Goal: Task Accomplishment & Management: Complete application form

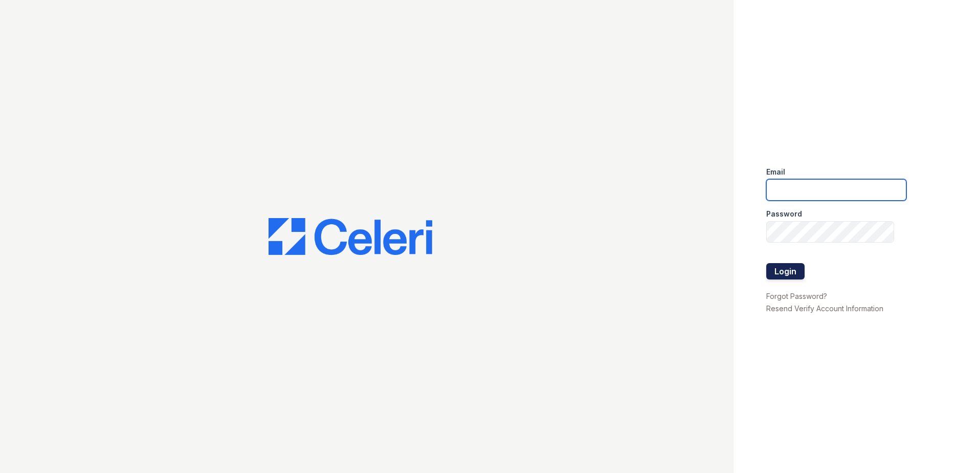
type input "[PERSON_NAME][EMAIL_ADDRESS][PERSON_NAME][DOMAIN_NAME]"
click at [793, 269] on button "Login" at bounding box center [785, 271] width 38 height 16
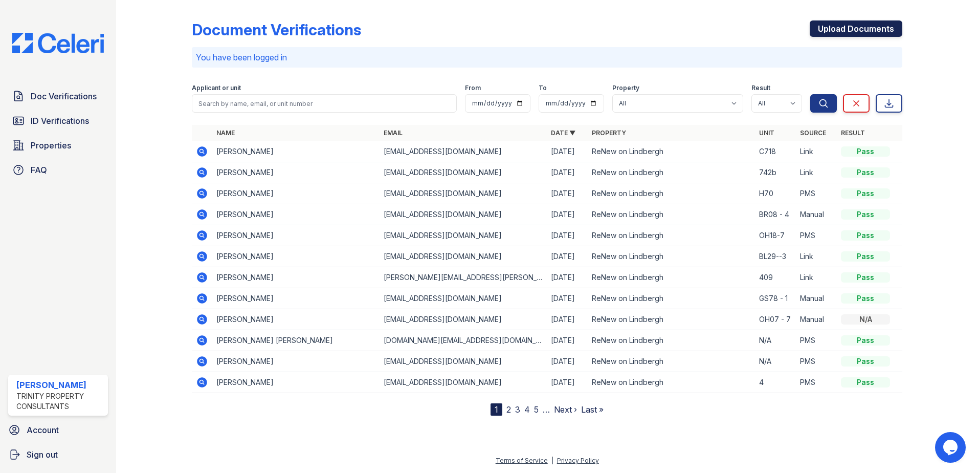
click at [837, 23] on link "Upload Documents" at bounding box center [856, 28] width 93 height 16
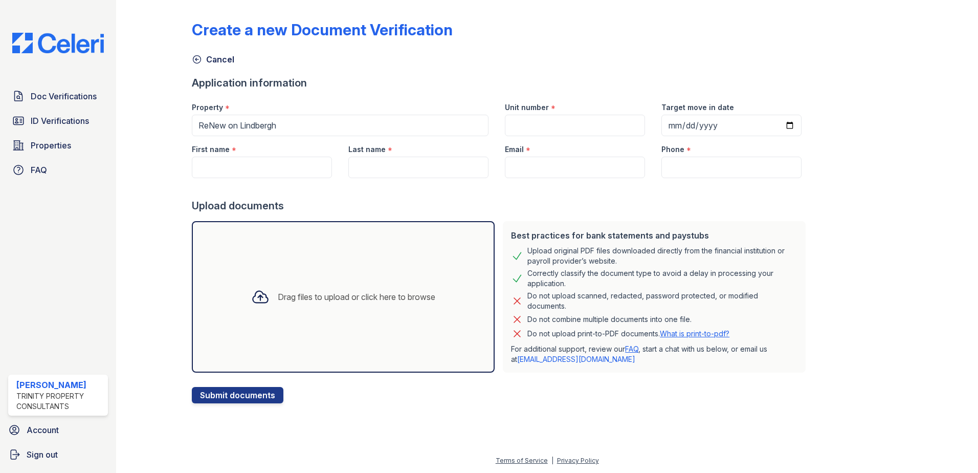
click at [291, 316] on div "Drag files to upload or click here to browse" at bounding box center [343, 296] width 303 height 151
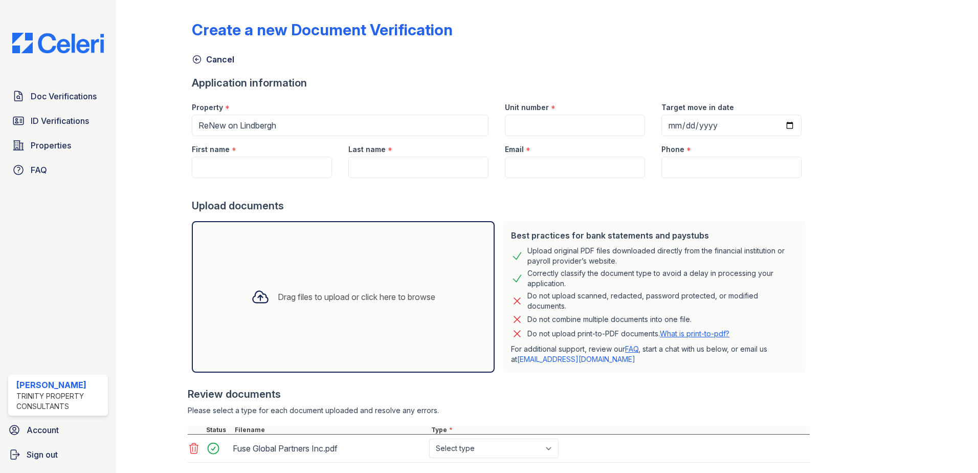
drag, startPoint x: 532, startPoint y: 137, endPoint x: 532, endPoint y: 127, distance: 9.7
click at [532, 137] on div "Email *" at bounding box center [575, 146] width 140 height 20
click at [532, 124] on input "Unit number" at bounding box center [575, 125] width 140 height 21
type input "bl29-6"
click at [282, 158] on input "First name" at bounding box center [262, 167] width 140 height 21
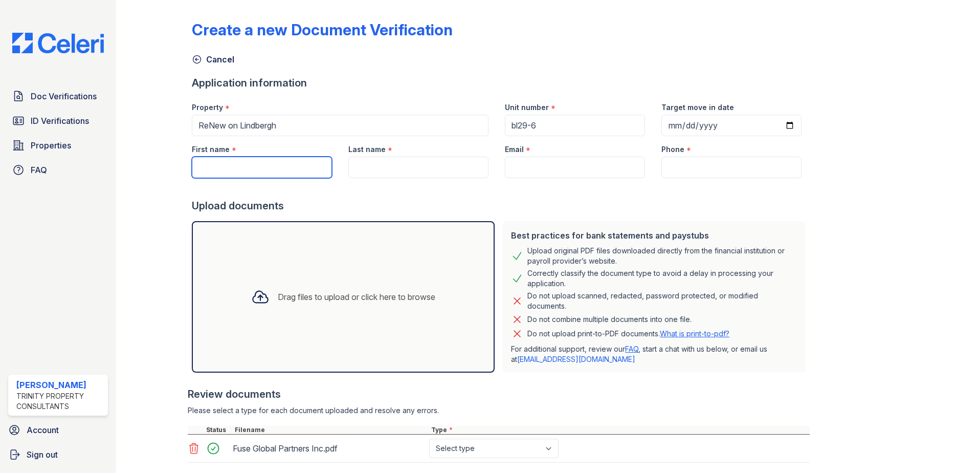
click at [250, 161] on input "First name" at bounding box center [262, 167] width 140 height 21
type input "[PERSON_NAME]"
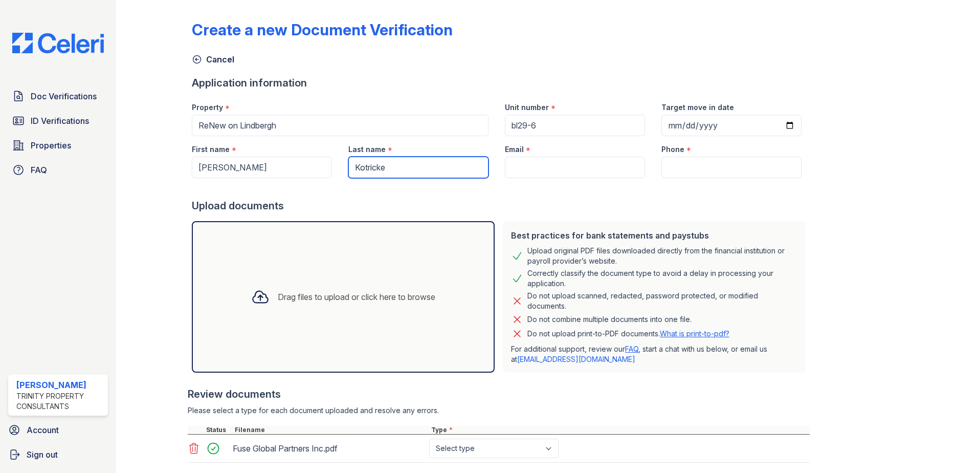
type input "Kotricke"
click at [542, 171] on input "Email" at bounding box center [575, 167] width 140 height 21
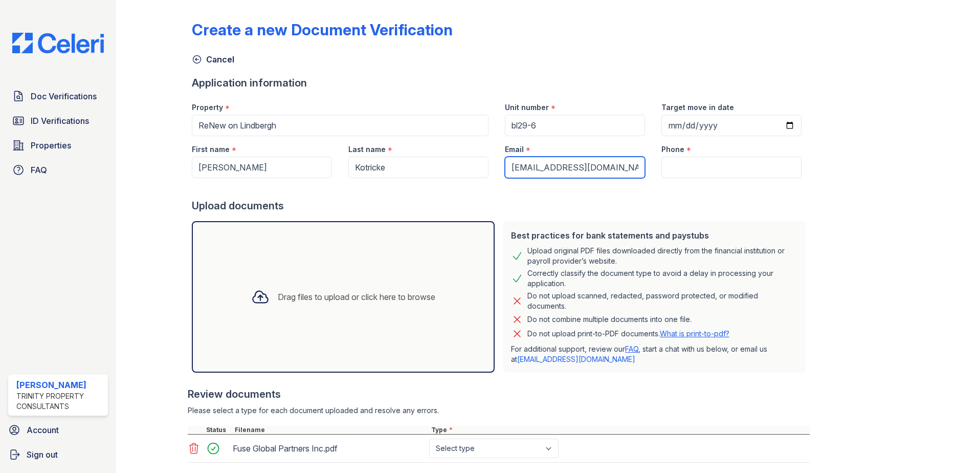
type input "[EMAIL_ADDRESS][DOMAIN_NAME]"
click at [693, 171] on input "Phone" at bounding box center [731, 167] width 140 height 21
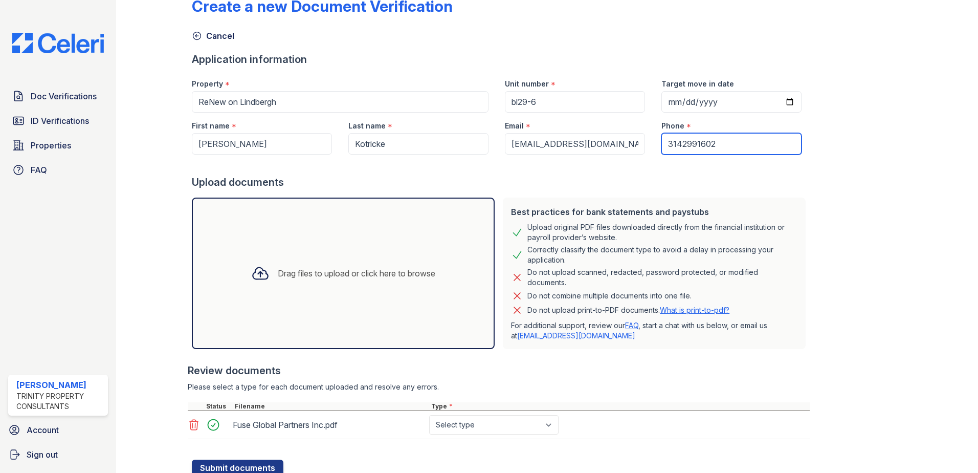
scroll to position [61, 0]
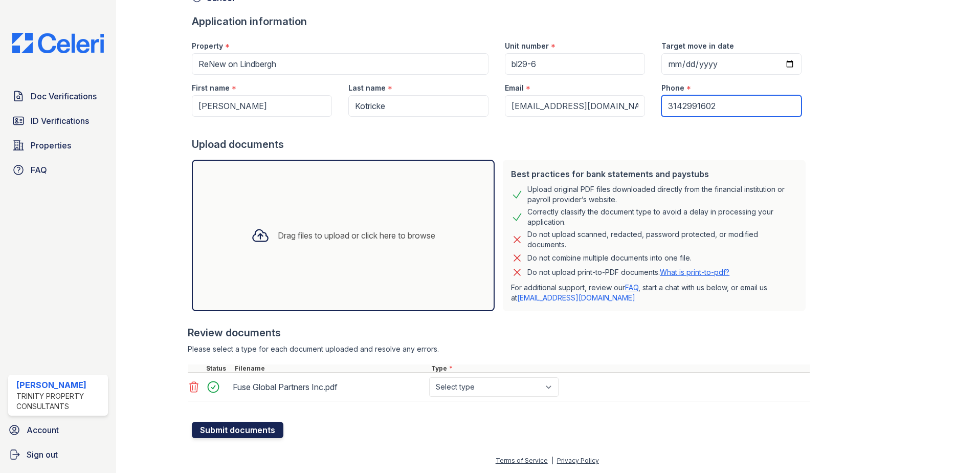
type input "3142991602"
click at [253, 430] on button "Submit documents" at bounding box center [238, 430] width 92 height 16
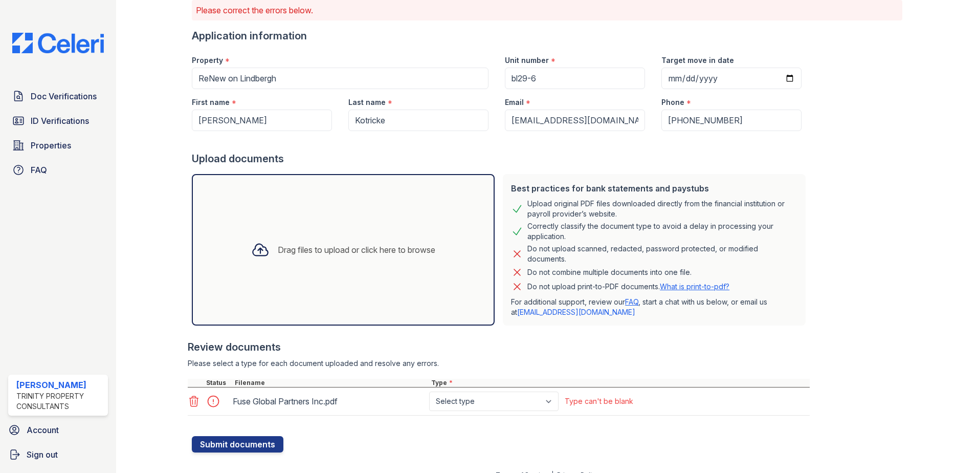
scroll to position [90, 0]
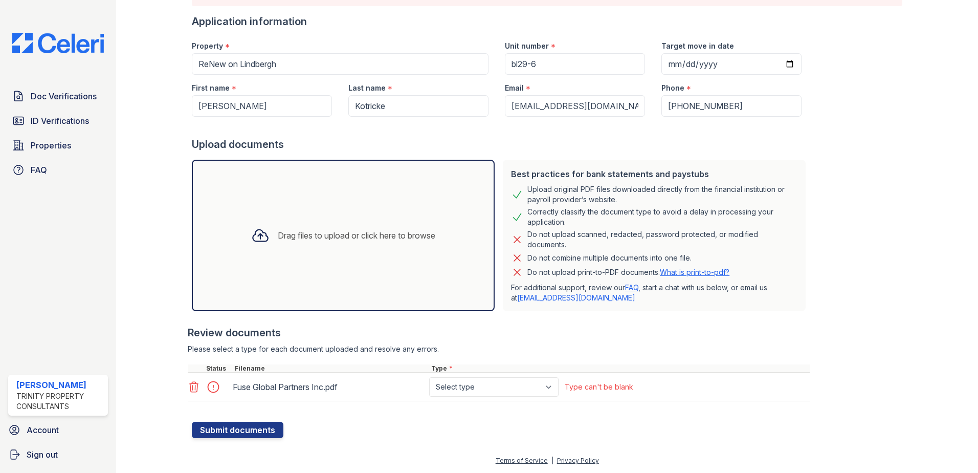
click at [502, 396] on div "Fuse Global Partners Inc.pdf Select type Paystub Bank Statement Offer Letter Ta…" at bounding box center [499, 387] width 622 height 28
click at [502, 390] on select "Select type Paystub Bank Statement Offer Letter Tax Documents Benefit Award Let…" at bounding box center [493, 386] width 129 height 19
select select "paystub"
click at [429, 377] on select "Select type Paystub Bank Statement Offer Letter Tax Documents Benefit Award Let…" at bounding box center [493, 386] width 129 height 19
click at [253, 426] on button "Submit documents" at bounding box center [238, 430] width 92 height 16
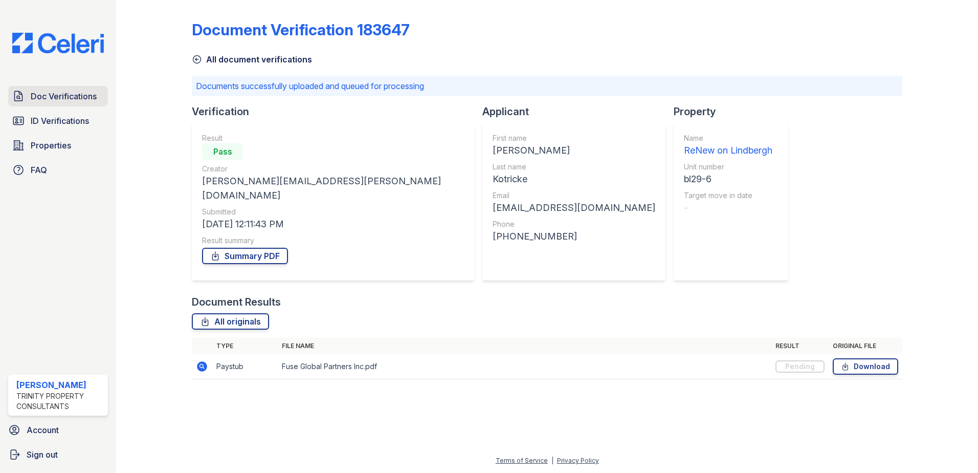
click at [53, 93] on span "Doc Verifications" at bounding box center [64, 96] width 66 height 12
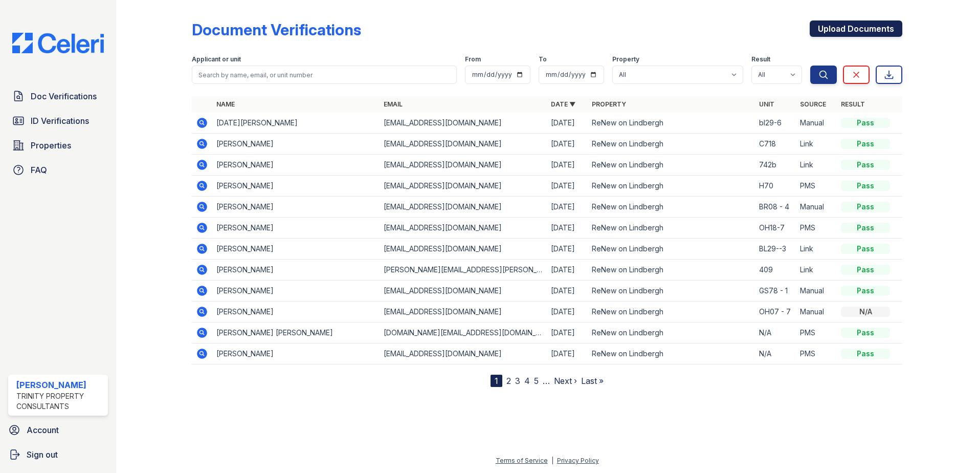
click at [834, 28] on link "Upload Documents" at bounding box center [856, 28] width 93 height 16
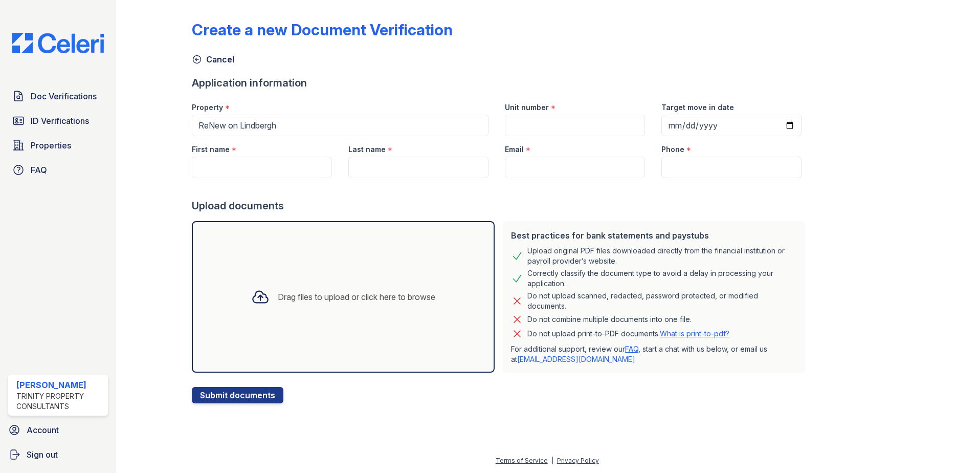
click at [379, 307] on div "Drag files to upload or click here to browse" at bounding box center [343, 296] width 201 height 35
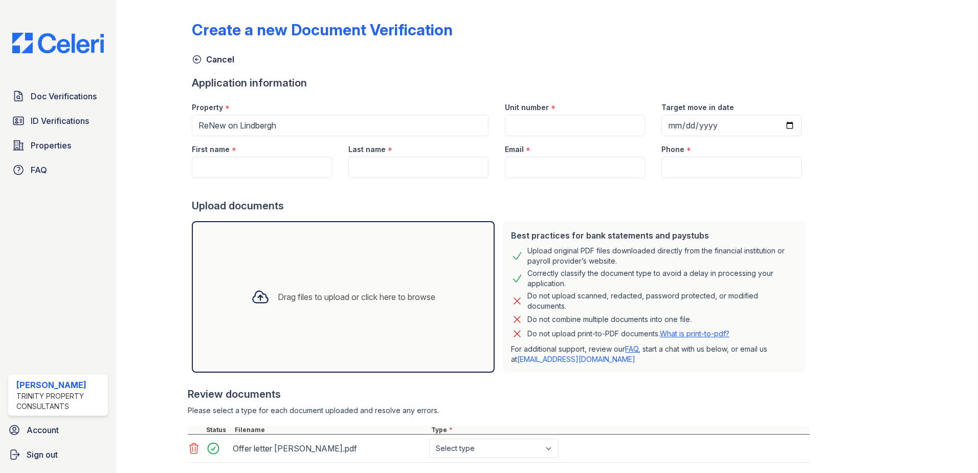
click at [241, 153] on div "First name *" at bounding box center [262, 146] width 140 height 20
click at [240, 162] on input "First name" at bounding box center [262, 167] width 140 height 21
drag, startPoint x: 258, startPoint y: 170, endPoint x: 170, endPoint y: 171, distance: 88.5
click at [170, 171] on div "Create a new Document Verification Cancel Application information Property * Re…" at bounding box center [547, 258] width 829 height 516
type input "[PERSON_NAME]"
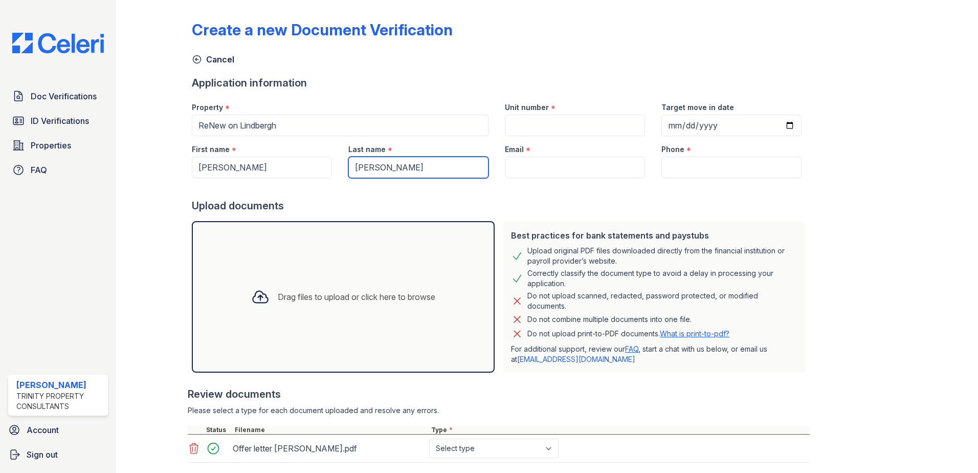
type input "[PERSON_NAME]"
click at [551, 162] on input "Email" at bounding box center [575, 167] width 140 height 21
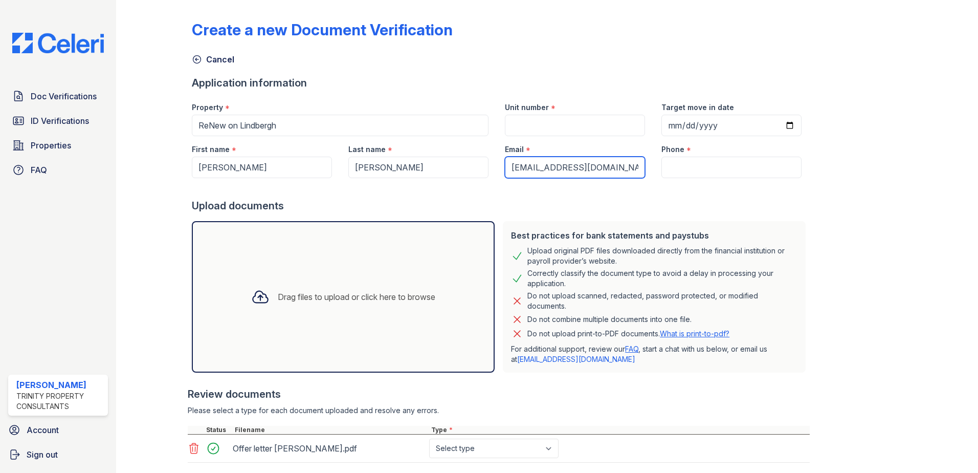
type input "[EMAIL_ADDRESS][DOMAIN_NAME]"
click at [696, 165] on input "Phone" at bounding box center [731, 167] width 140 height 21
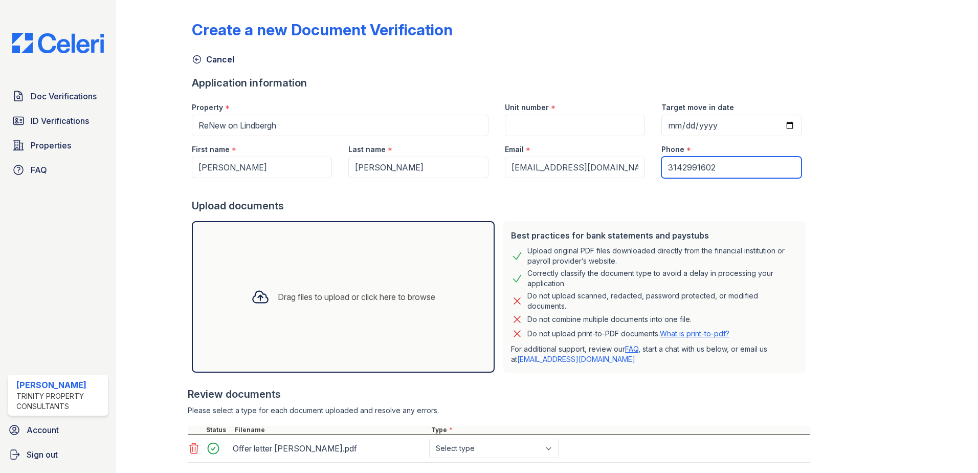
type input "3142991602"
click at [924, 139] on div at bounding box center [931, 251] width 59 height 495
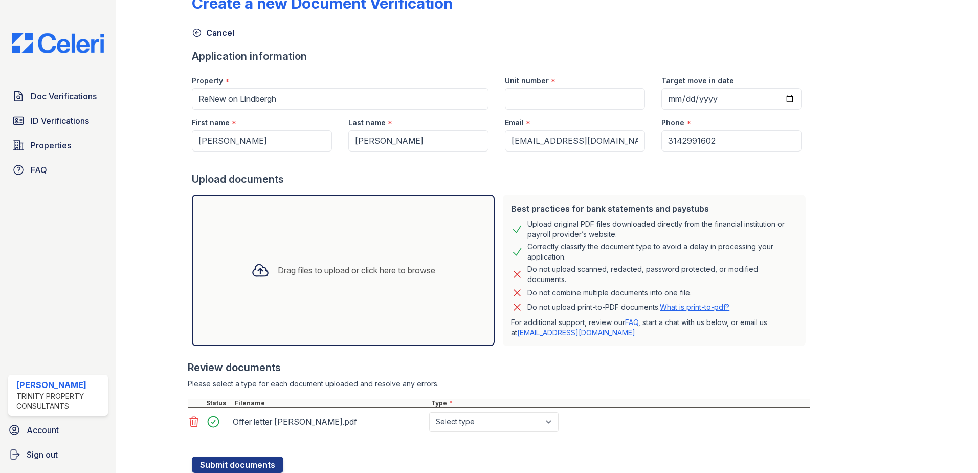
scroll to position [61, 0]
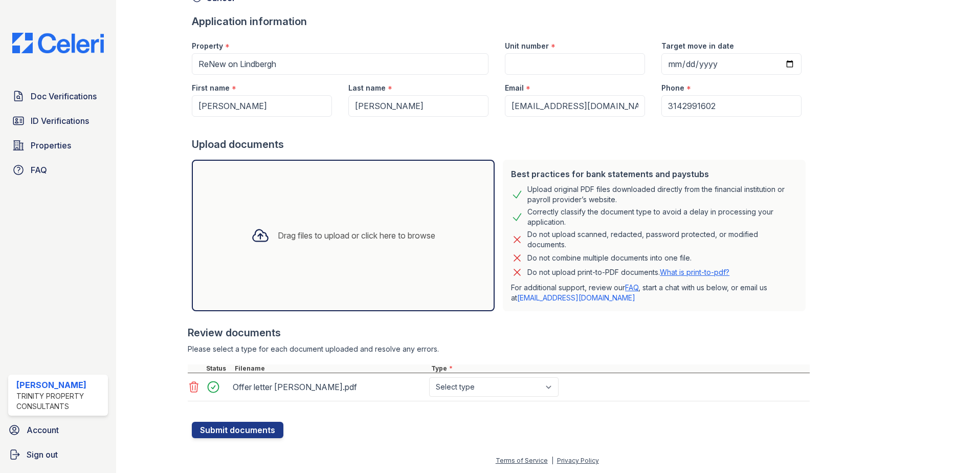
click at [339, 240] on div "Drag files to upload or click here to browse" at bounding box center [357, 235] width 158 height 12
click at [260, 433] on button "Submit documents" at bounding box center [238, 430] width 92 height 16
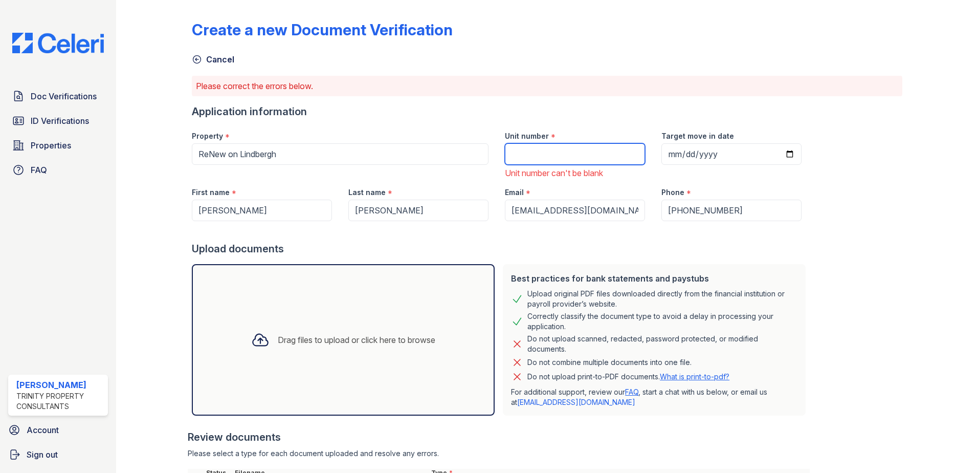
click at [520, 155] on input "Unit number" at bounding box center [575, 153] width 140 height 21
type input "bl29-6"
click at [902, 225] on div at bounding box center [931, 273] width 59 height 538
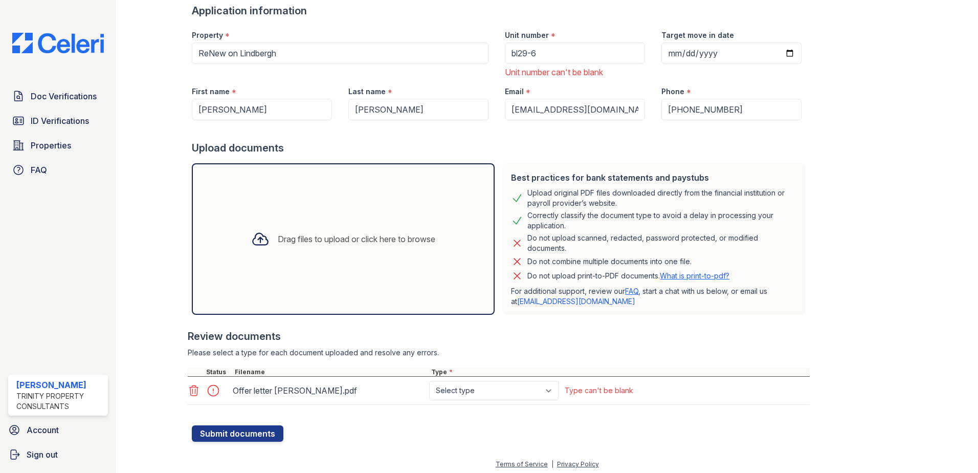
scroll to position [104, 0]
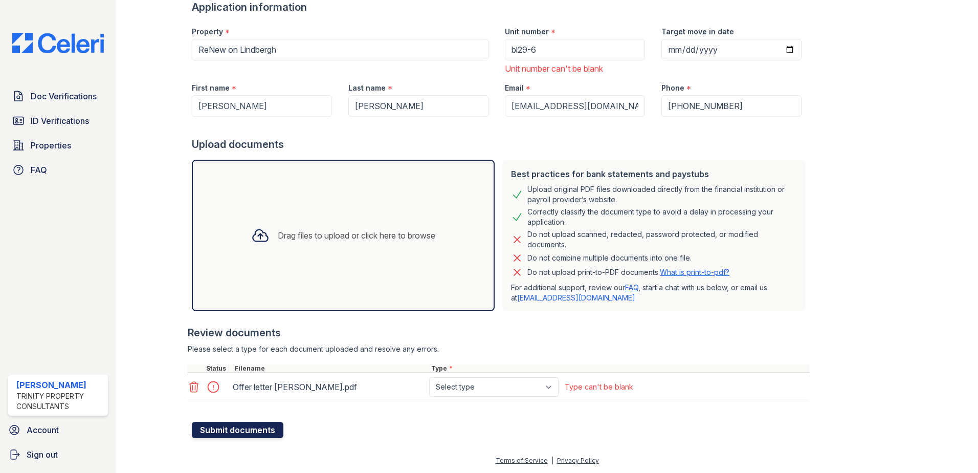
click at [271, 434] on button "Submit documents" at bounding box center [238, 430] width 92 height 16
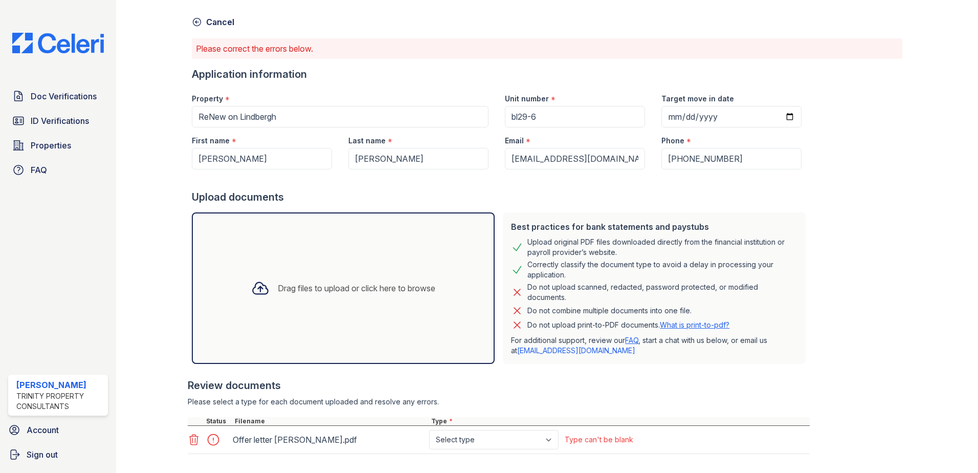
scroll to position [90, 0]
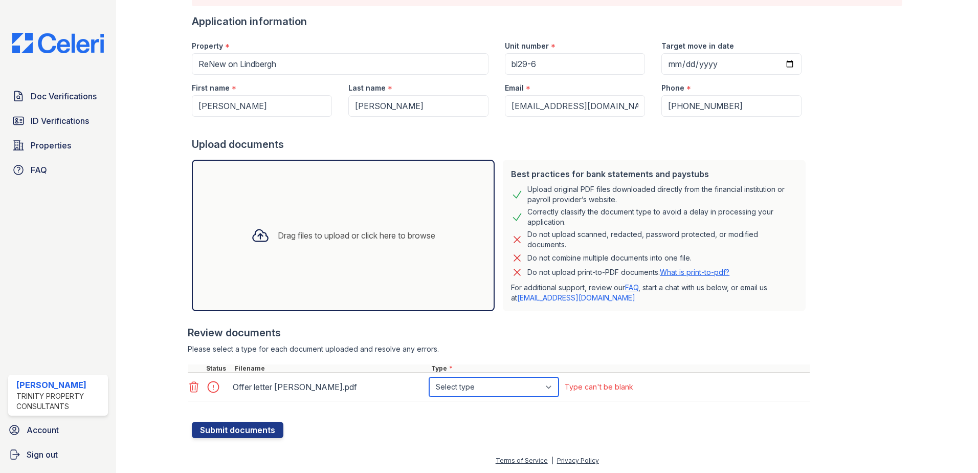
click at [519, 390] on select "Select type Paystub Bank Statement Offer Letter Tax Documents Benefit Award Let…" at bounding box center [493, 386] width 129 height 19
select select "offer_letter"
click at [429, 377] on select "Select type Paystub Bank Statement Offer Letter Tax Documents Benefit Award Let…" at bounding box center [493, 386] width 129 height 19
click at [269, 424] on button "Submit documents" at bounding box center [238, 430] width 92 height 16
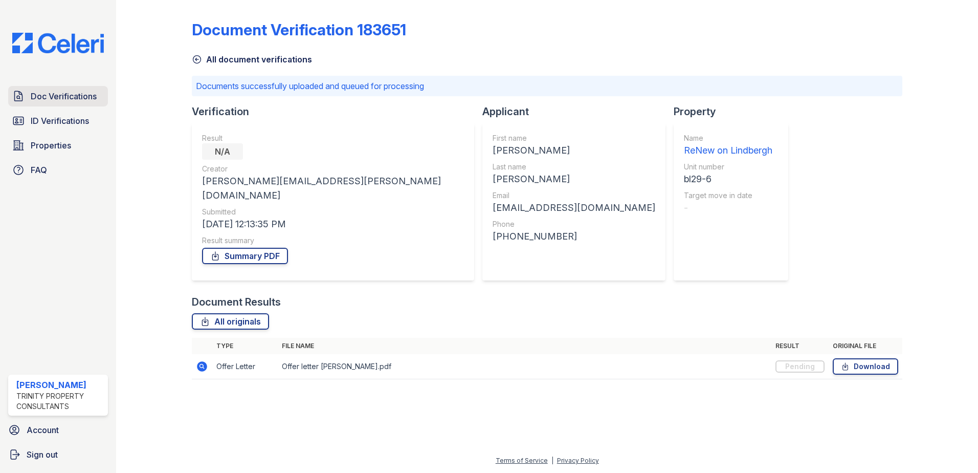
click at [84, 100] on span "Doc Verifications" at bounding box center [64, 96] width 66 height 12
